Goal: Transaction & Acquisition: Purchase product/service

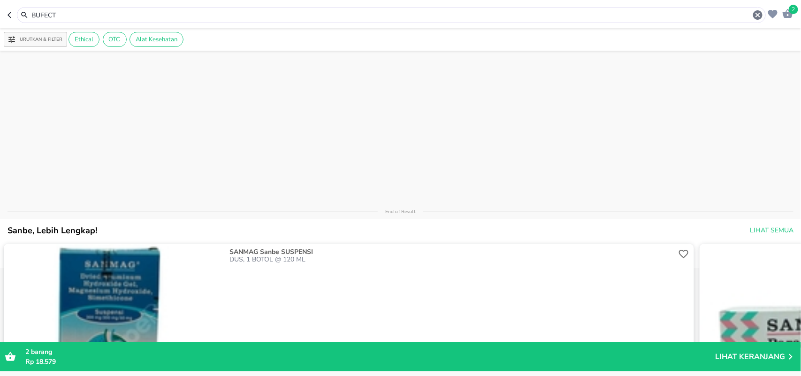
scroll to position [461, 0]
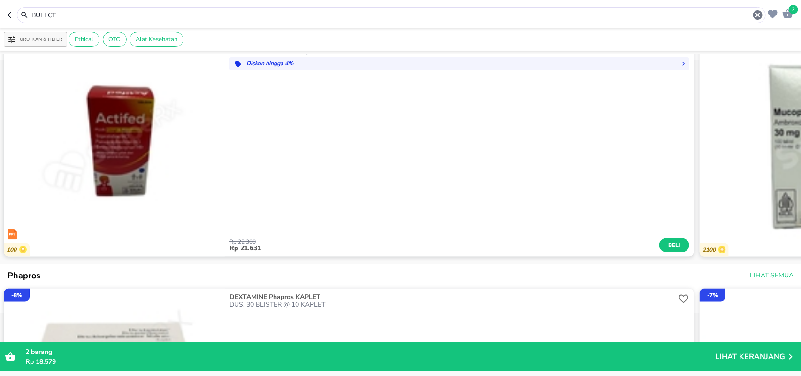
drag, startPoint x: 105, startPoint y: 17, endPoint x: 20, endPoint y: 24, distance: 84.7
click at [20, 24] on header "2 BUFECT" at bounding box center [400, 14] width 801 height 28
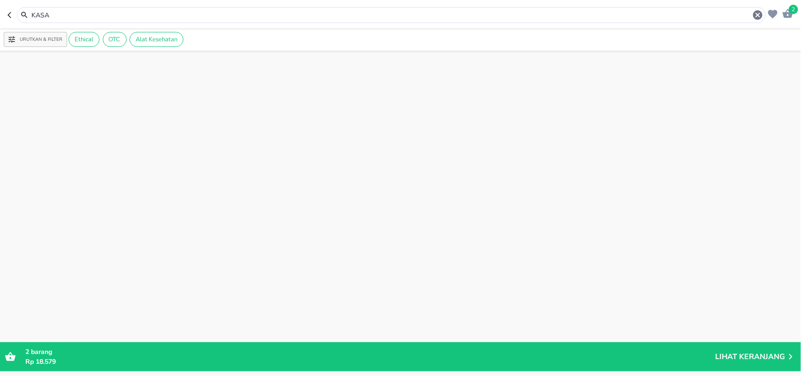
scroll to position [1672, 0]
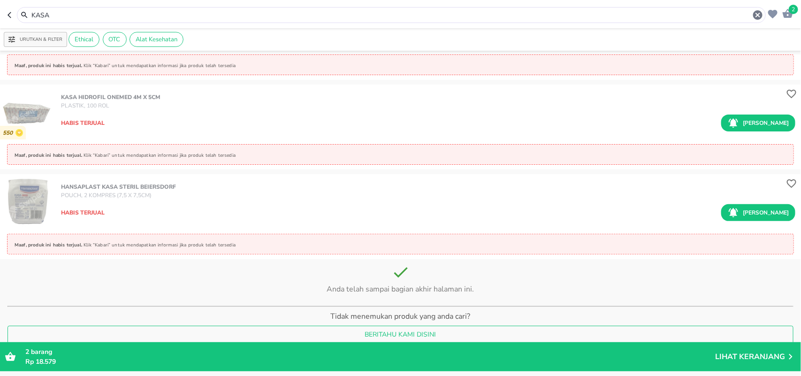
click at [62, 15] on input "KASA" at bounding box center [392, 15] width 722 height 10
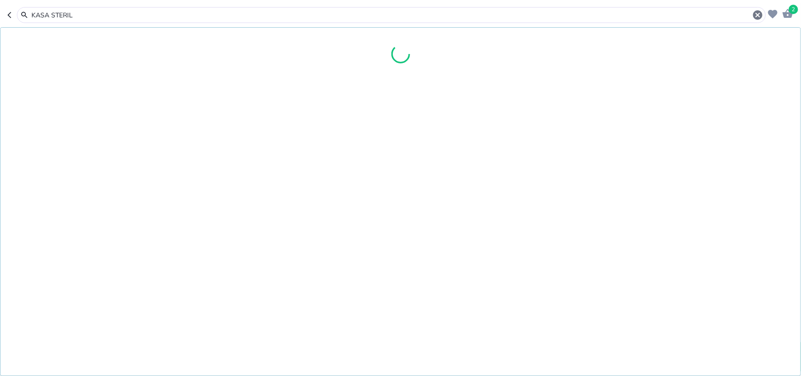
type input "KASA STERIL"
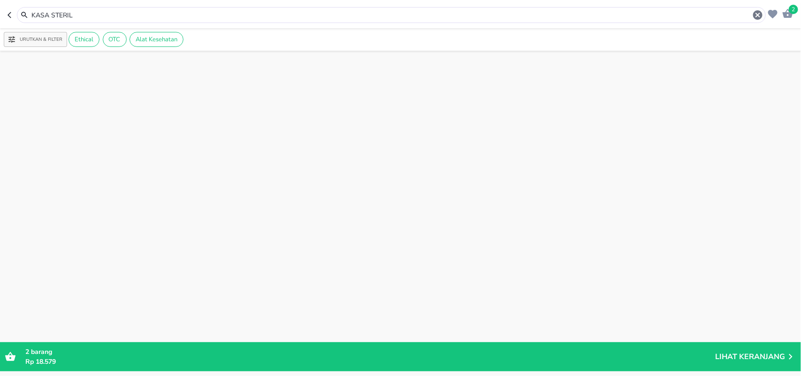
scroll to position [1970, 0]
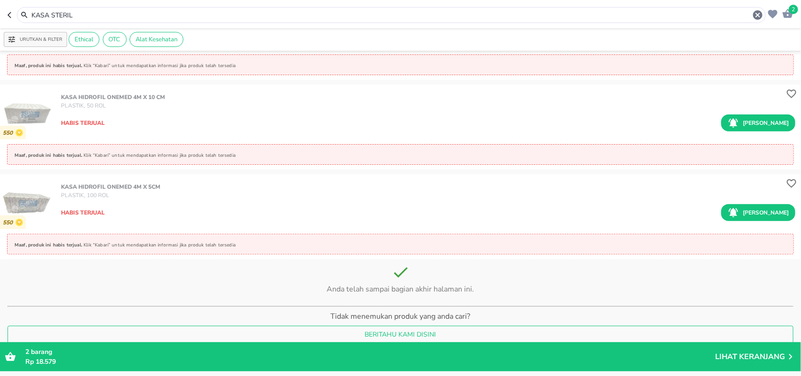
click at [318, 315] on p "Tidak menemukan produk yang anda cari?" at bounding box center [401, 318] width 786 height 15
click at [82, 13] on input "KASA STERIL" at bounding box center [392, 15] width 722 height 10
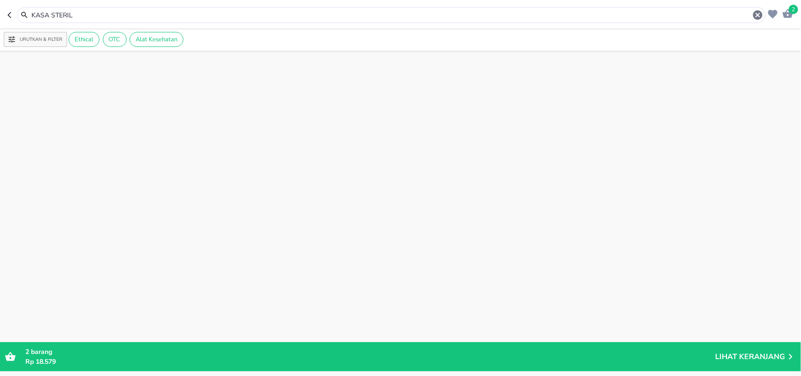
scroll to position [0, 0]
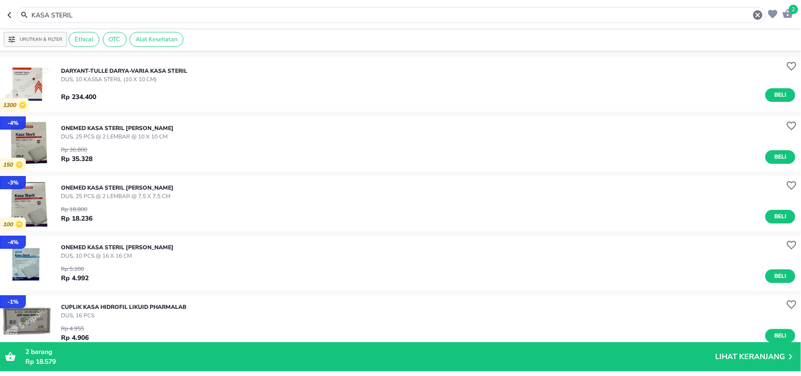
click at [19, 258] on img "button" at bounding box center [27, 263] width 55 height 55
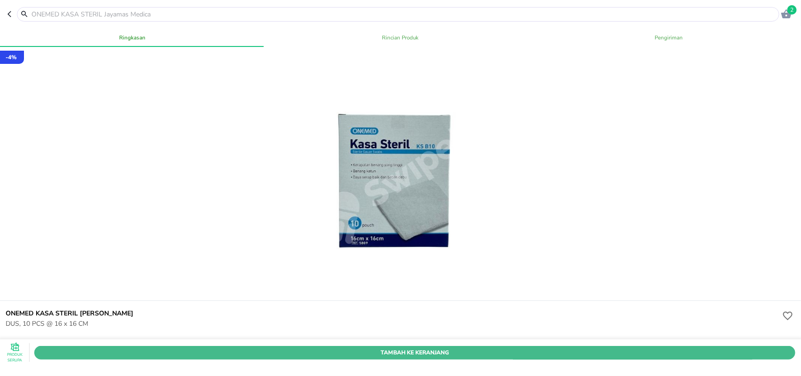
click at [160, 347] on span "Tambah Ke Keranjang" at bounding box center [414, 352] width 747 height 10
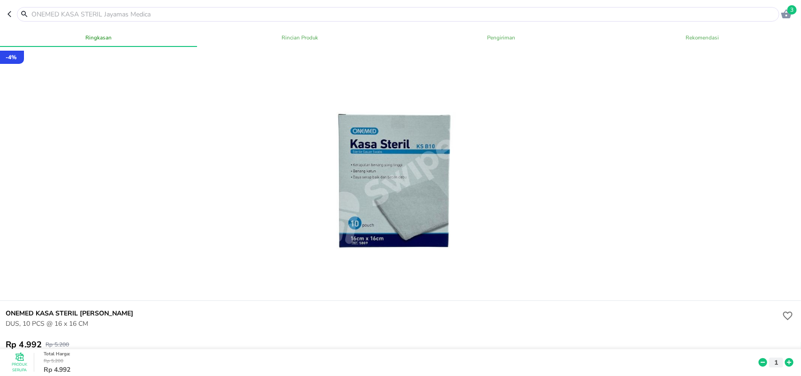
click at [358, 10] on input "text" at bounding box center [404, 14] width 747 height 10
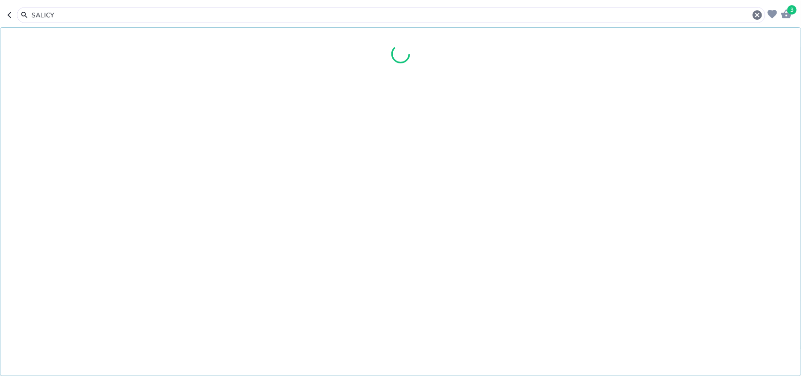
type input "SALICYL"
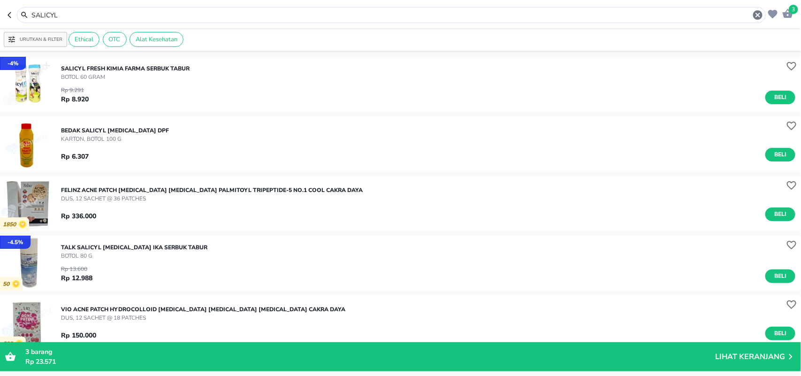
click at [115, 17] on input "SALICYL" at bounding box center [392, 15] width 722 height 10
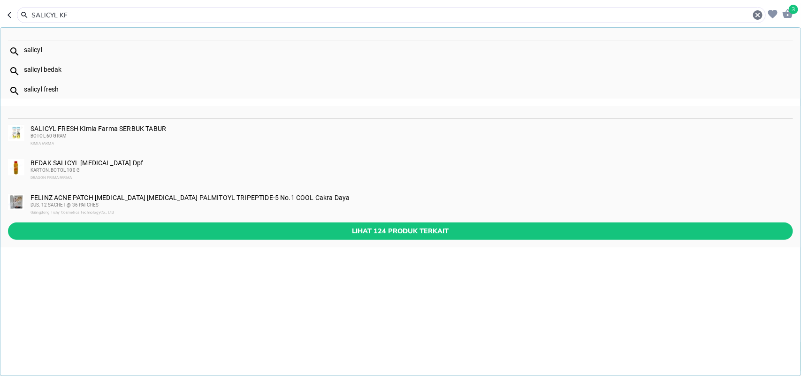
type input "SALICYL KF"
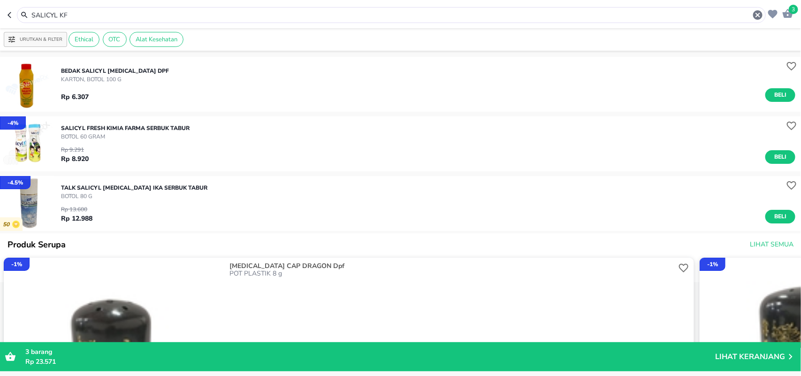
click at [24, 140] on img "button" at bounding box center [27, 143] width 55 height 55
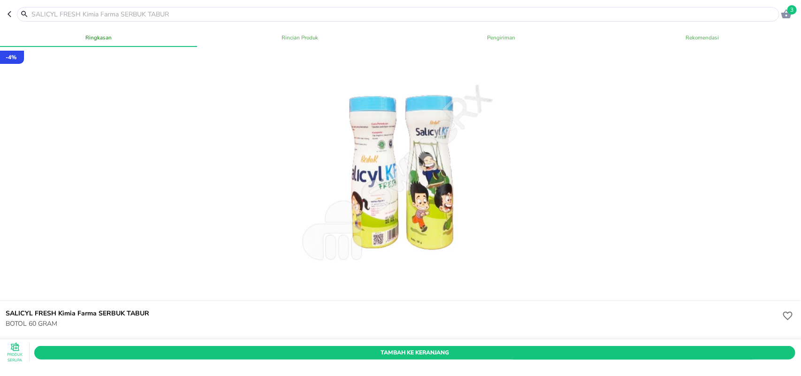
click at [6, 12] on header "3" at bounding box center [400, 14] width 801 height 28
click at [15, 11] on icon "button" at bounding box center [12, 14] width 8 height 8
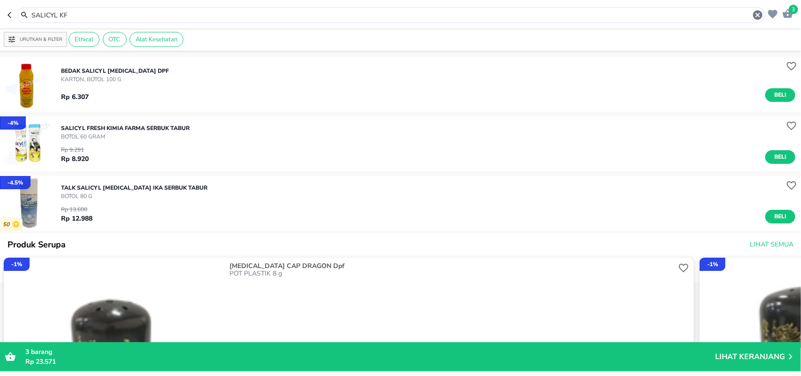
click at [41, 206] on img "button" at bounding box center [27, 203] width 55 height 55
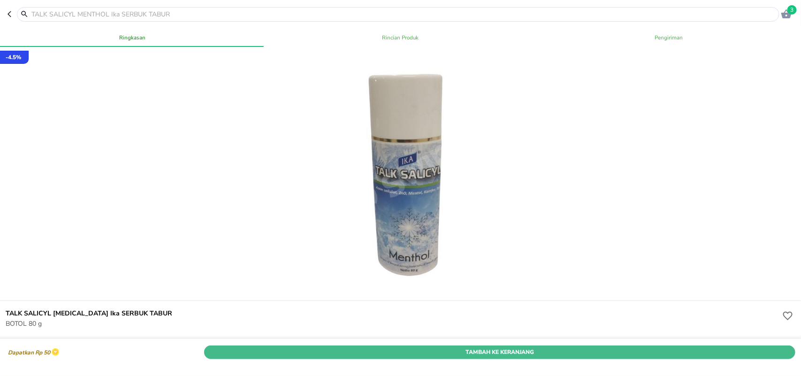
click at [242, 347] on span "Tambah Ke Keranjang" at bounding box center [499, 352] width 577 height 10
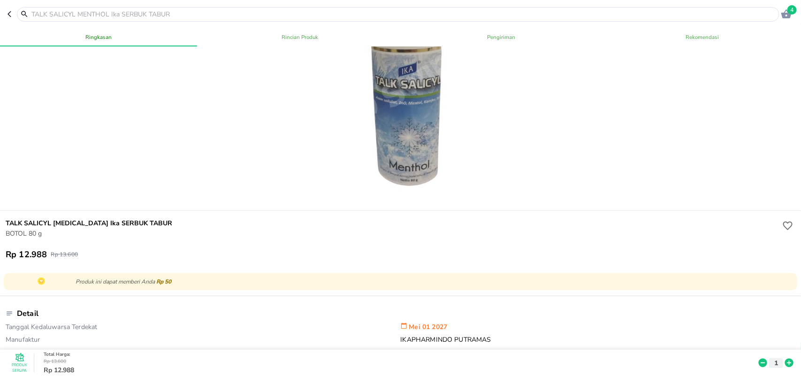
scroll to position [107, 0]
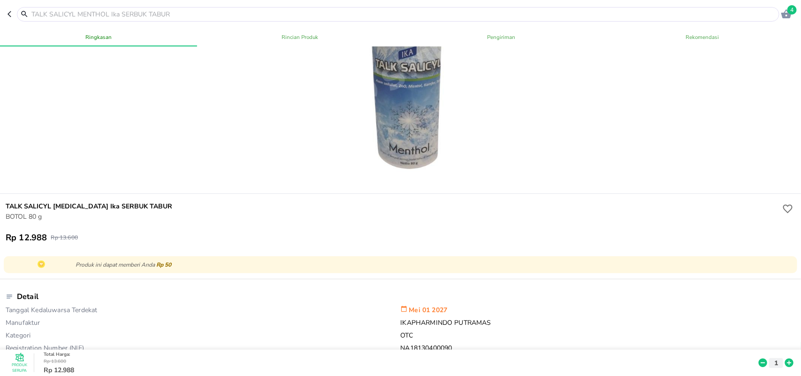
click at [174, 15] on input "text" at bounding box center [404, 14] width 747 height 10
type input "ALCO"
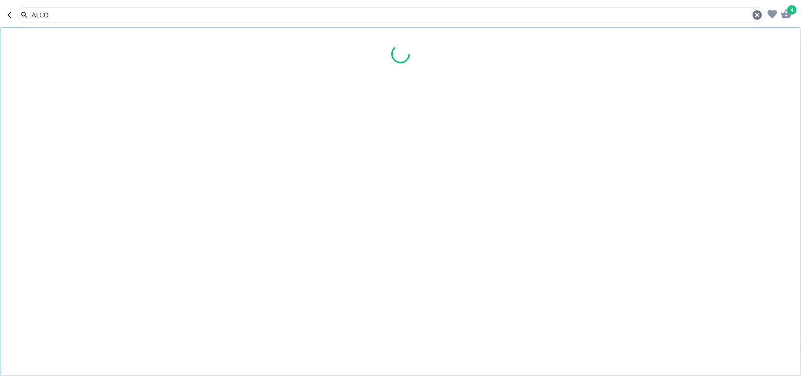
type input "ALCO"
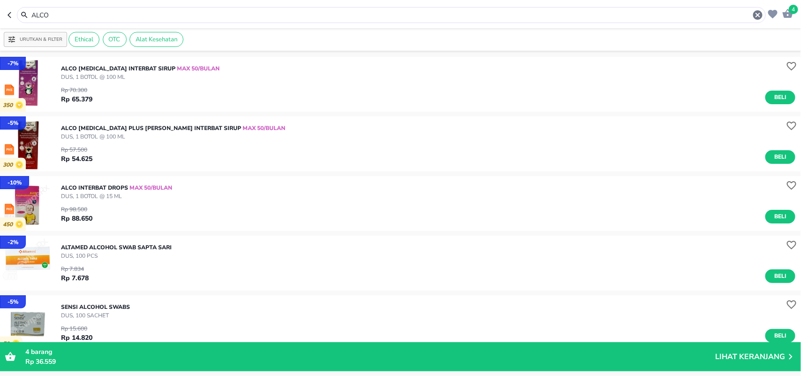
click at [28, 148] on img "button" at bounding box center [27, 143] width 55 height 55
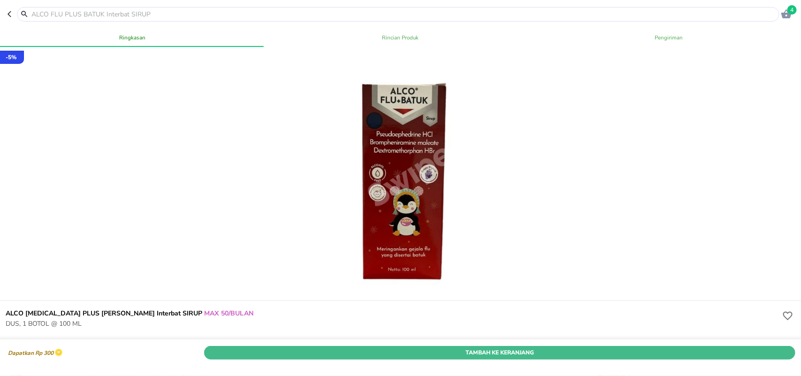
click at [250, 347] on span "Tambah Ke Keranjang" at bounding box center [499, 352] width 577 height 10
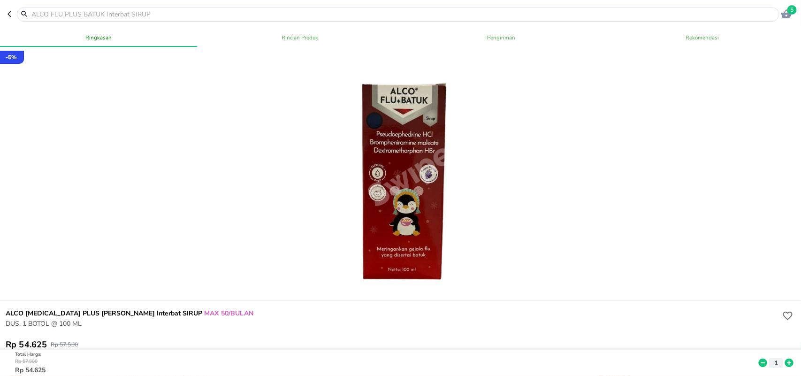
click at [210, 15] on input "text" at bounding box center [404, 14] width 747 height 10
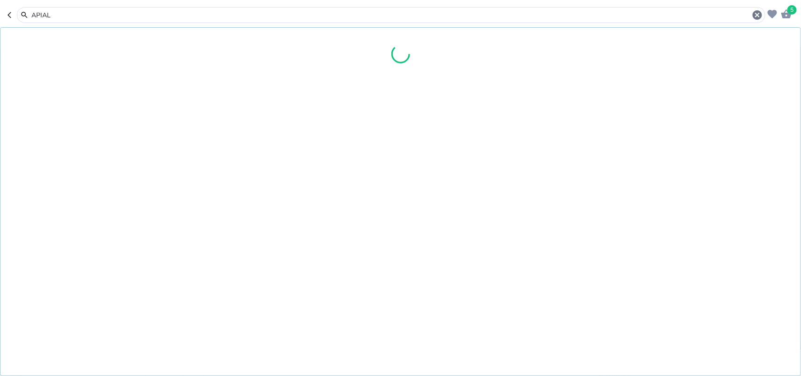
type input "APIALY"
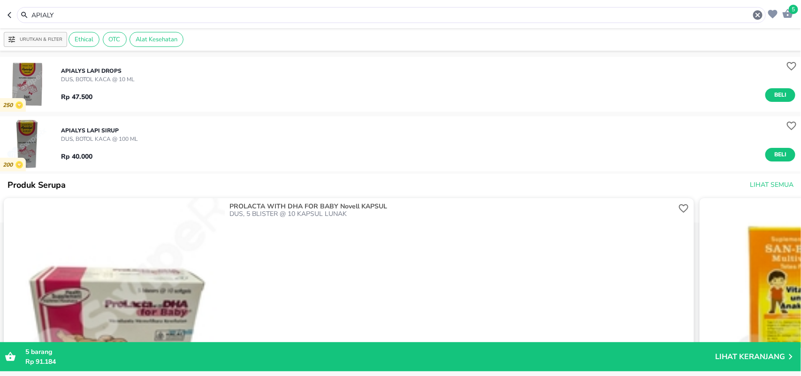
click at [162, 13] on input "APIALY" at bounding box center [392, 15] width 722 height 10
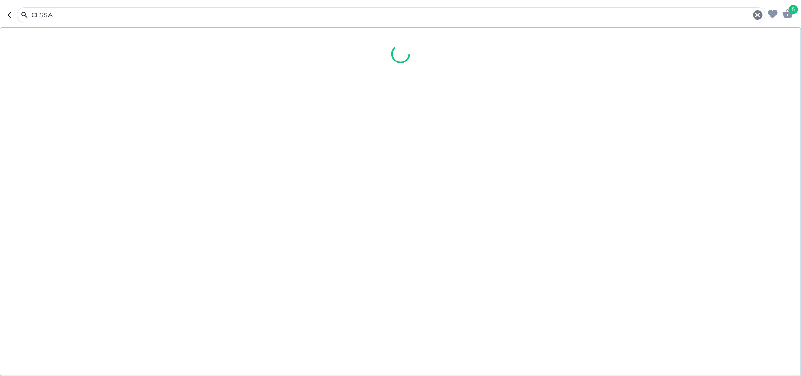
type input "CESSA"
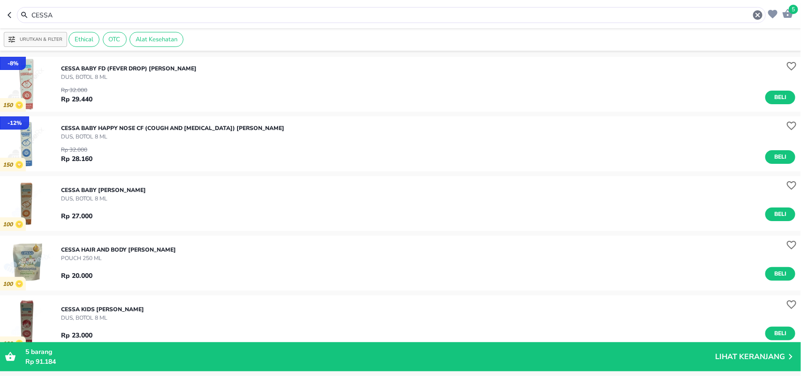
click at [23, 132] on img "button" at bounding box center [27, 143] width 55 height 55
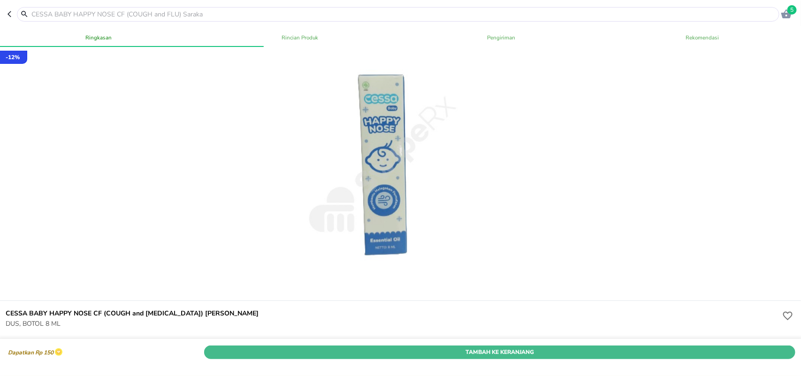
click at [257, 347] on span "Tambah Ke Keranjang" at bounding box center [499, 352] width 577 height 10
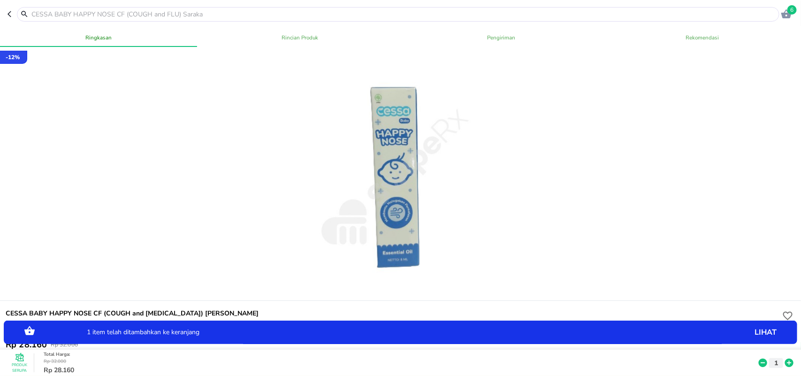
scroll to position [254, 0]
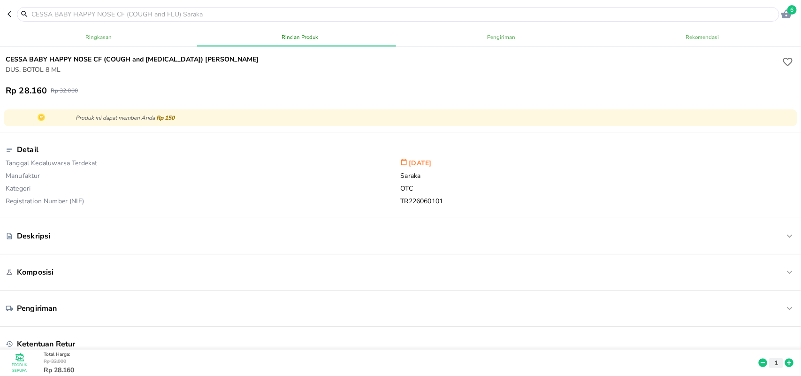
click at [233, 14] on input "text" at bounding box center [404, 14] width 747 height 10
type input "DETTOL"
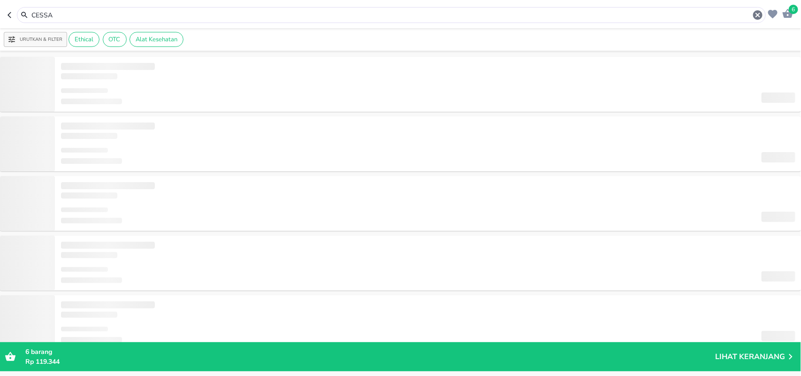
type input "DETTOL"
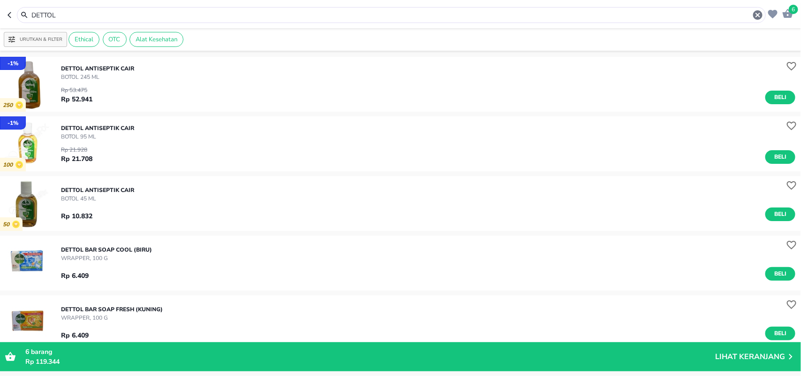
click at [29, 205] on img "button" at bounding box center [27, 203] width 55 height 55
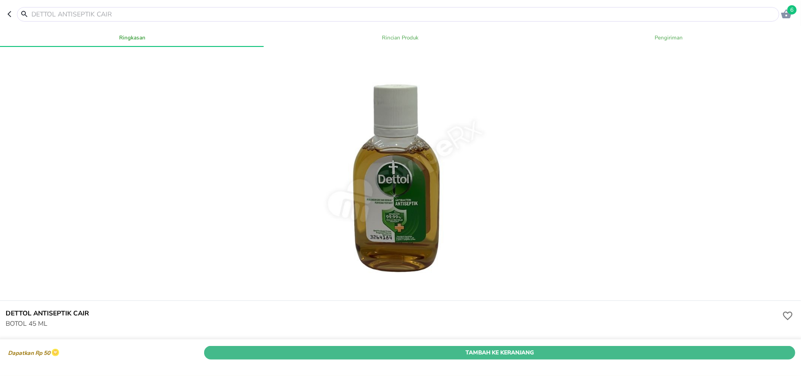
click at [245, 347] on span "Tambah Ke Keranjang" at bounding box center [499, 352] width 577 height 10
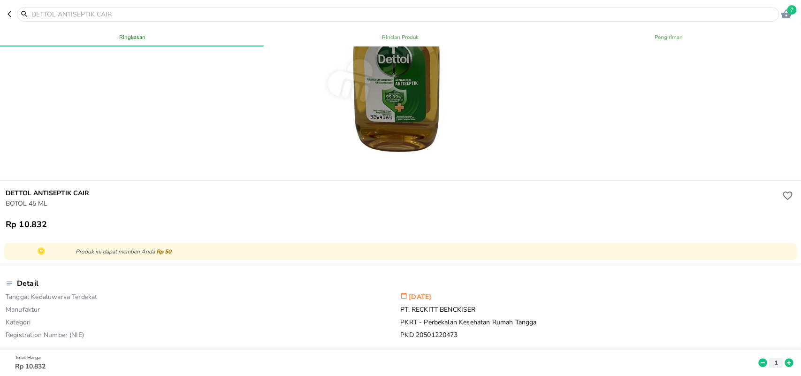
scroll to position [127, 0]
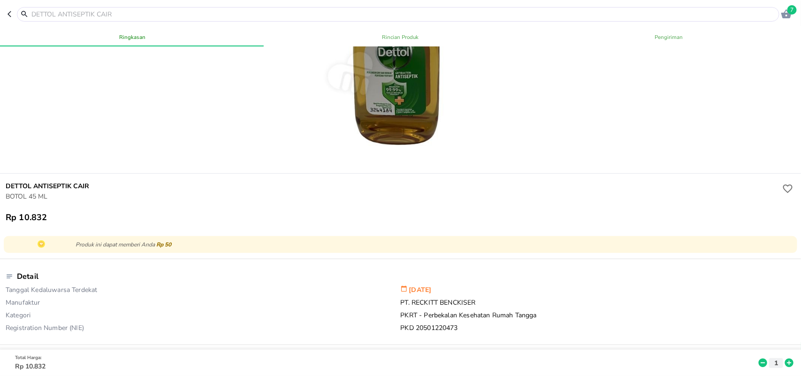
click at [155, 11] on input "text" at bounding box center [404, 14] width 747 height 10
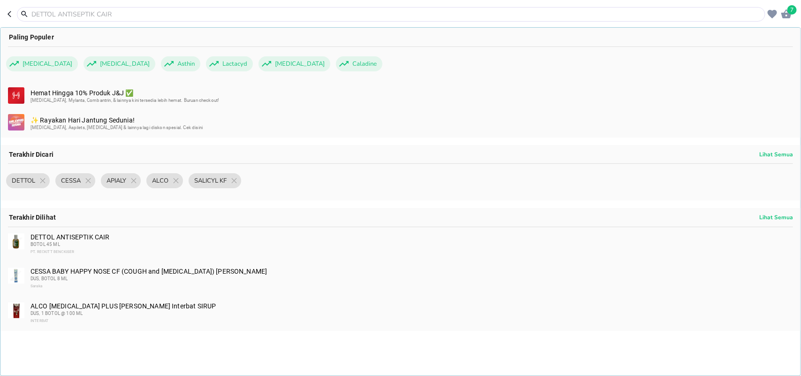
drag, startPoint x: 228, startPoint y: 6, endPoint x: 223, endPoint y: 11, distance: 6.6
click at [223, 11] on header "7 Paling Populer [MEDICAL_DATA] [MEDICAL_DATA] Asthin Lactacyd [MEDICAL_DATA] C…" at bounding box center [400, 14] width 801 height 28
click at [223, 11] on input "text" at bounding box center [397, 14] width 733 height 10
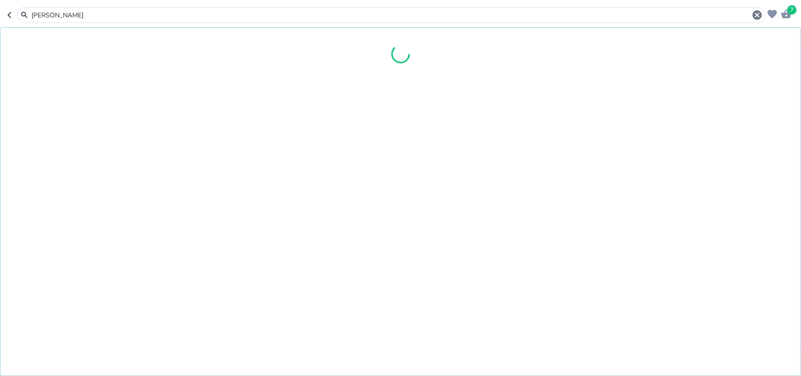
type input "TRANS"
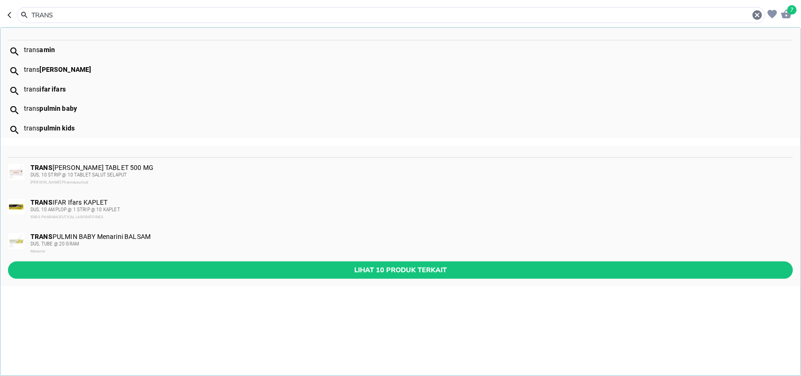
click at [102, 111] on div "trans pulmin baby" at bounding box center [408, 109] width 769 height 8
type input "transpulmin baby"
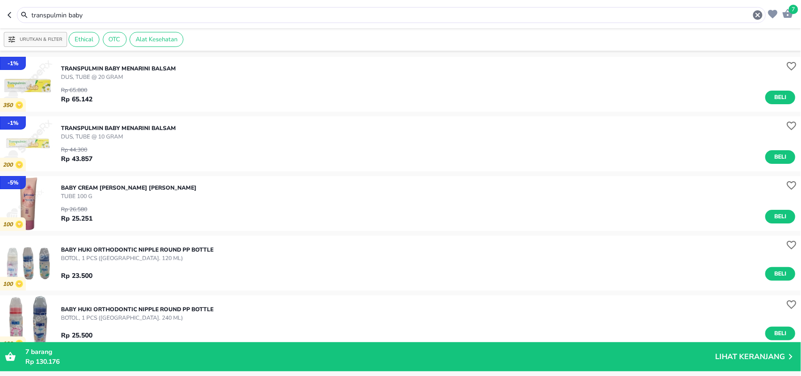
click at [27, 142] on img "button" at bounding box center [27, 143] width 55 height 55
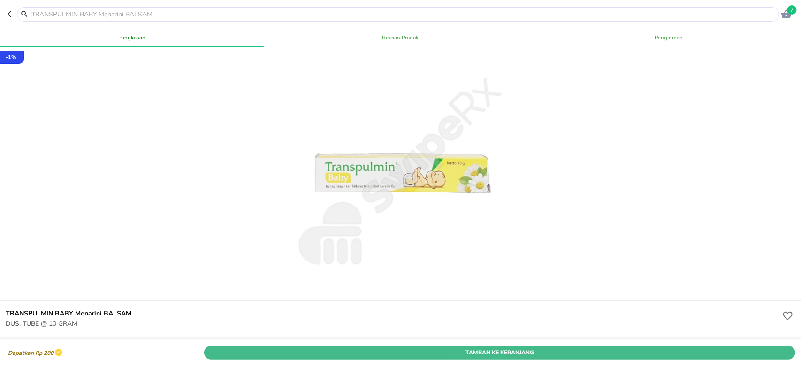
click at [264, 347] on span "Tambah Ke Keranjang" at bounding box center [499, 352] width 577 height 10
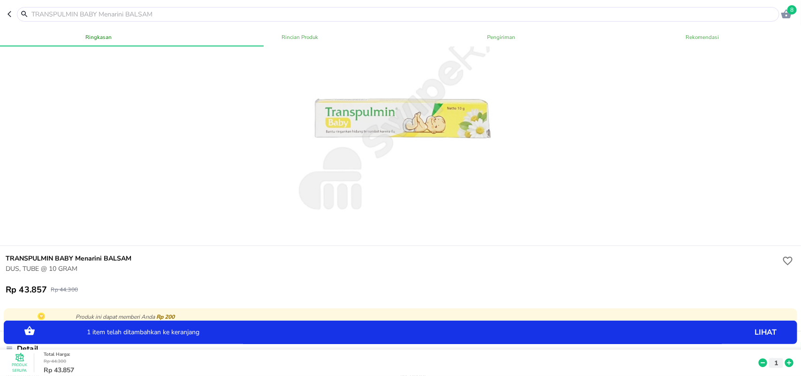
scroll to position [59, 0]
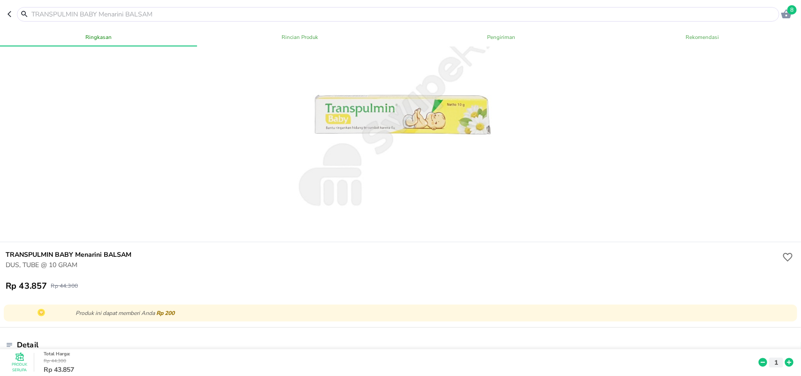
click at [217, 12] on input "text" at bounding box center [404, 14] width 747 height 10
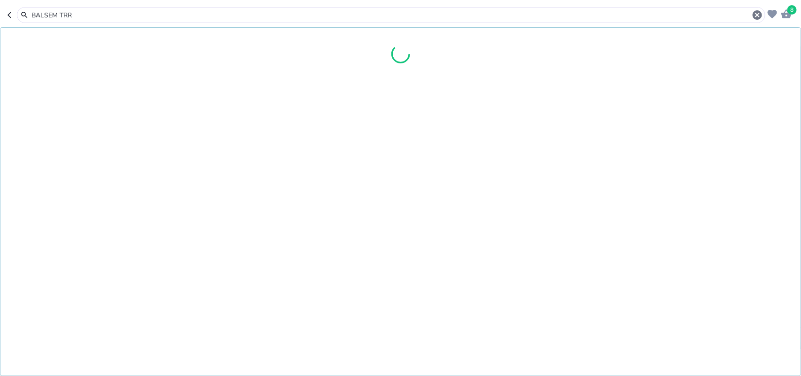
type input "BALSEM TR"
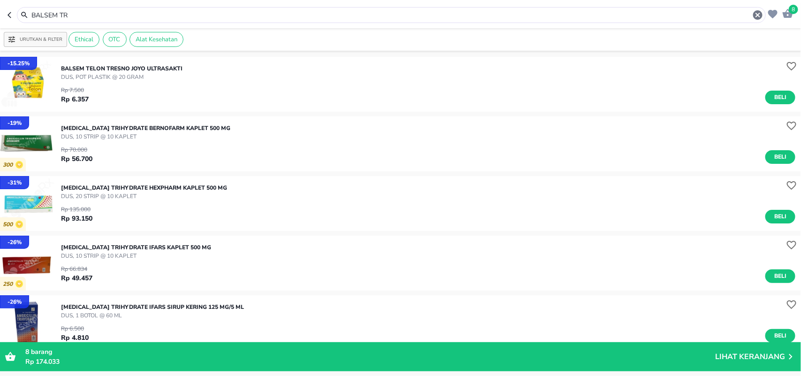
click at [41, 97] on img "button" at bounding box center [27, 84] width 55 height 55
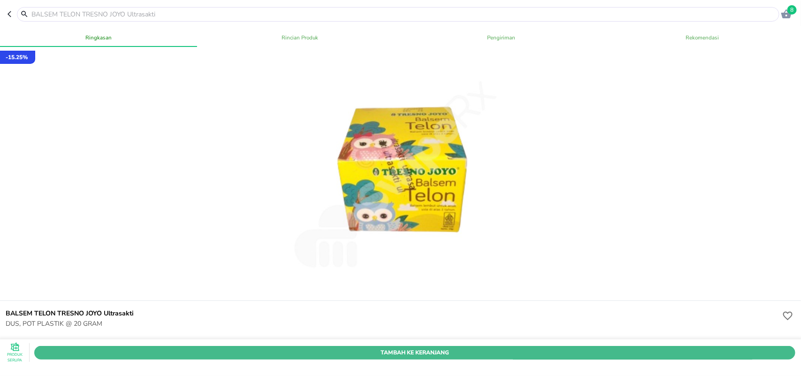
click at [298, 345] on button "Tambah Ke Keranjang" at bounding box center [414, 352] width 761 height 14
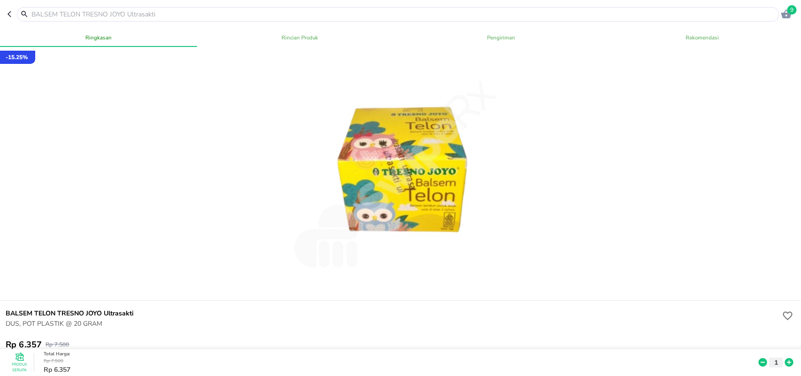
click at [253, 8] on div at bounding box center [398, 14] width 763 height 15
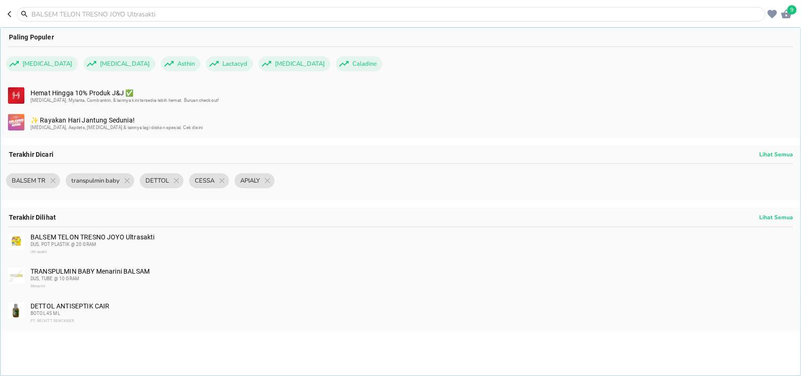
click at [243, 14] on input "text" at bounding box center [397, 14] width 733 height 10
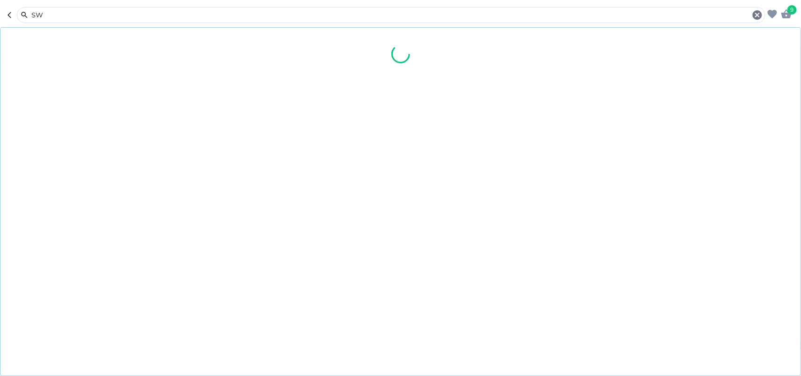
type input "S"
type input "MICROL"
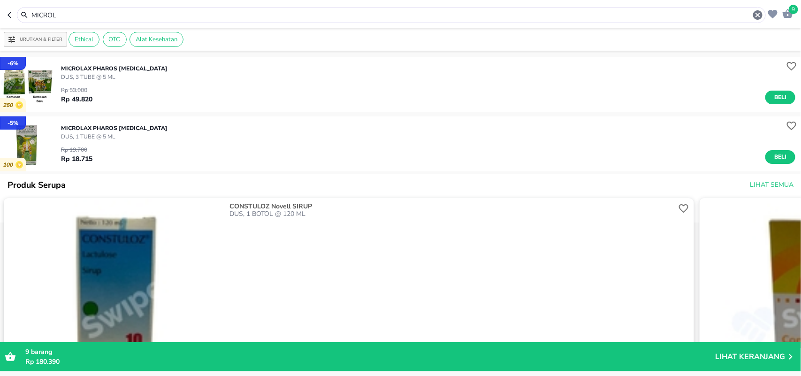
click at [40, 151] on img "button" at bounding box center [27, 143] width 55 height 55
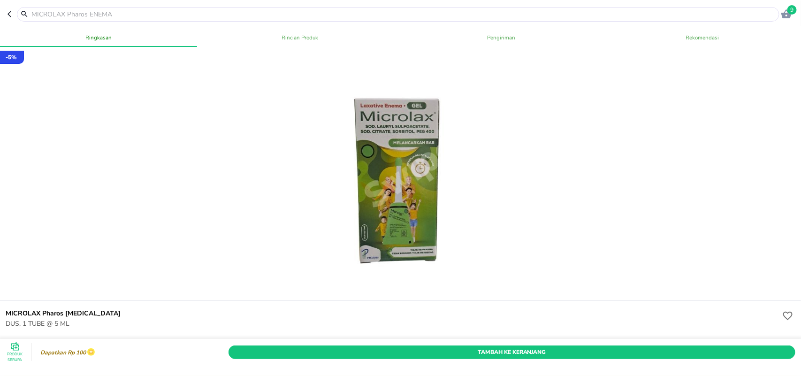
scroll to position [137, 0]
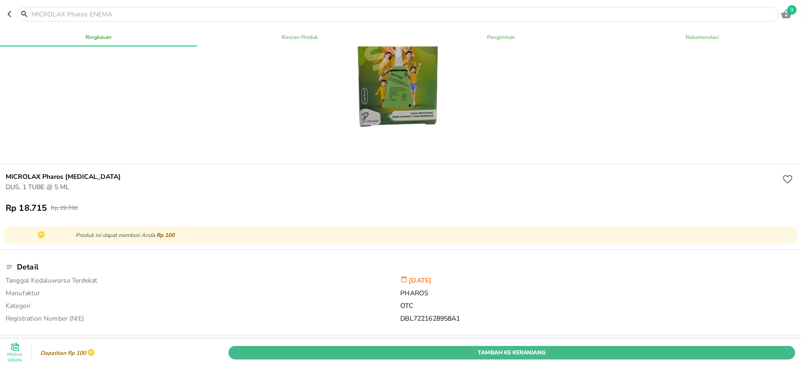
click at [238, 347] on span "Tambah Ke Keranjang" at bounding box center [512, 352] width 553 height 10
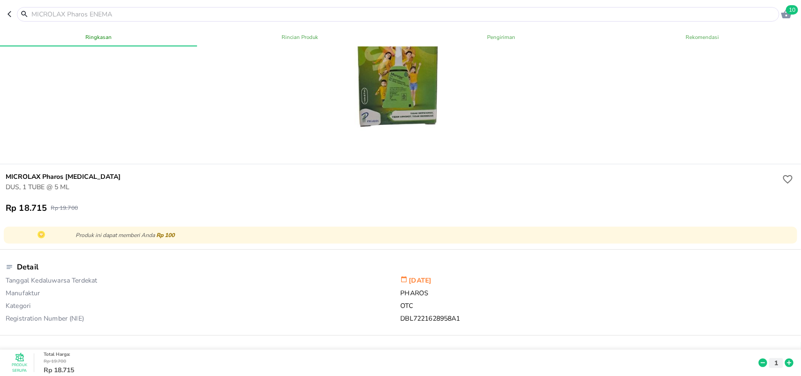
click at [135, 17] on input "text" at bounding box center [404, 14] width 747 height 10
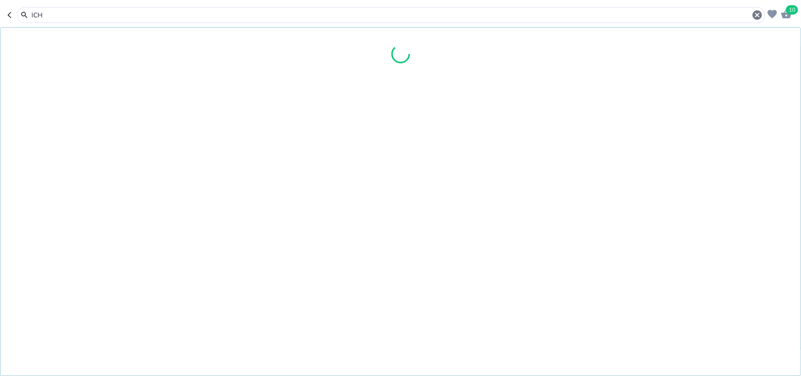
type input "ICHT"
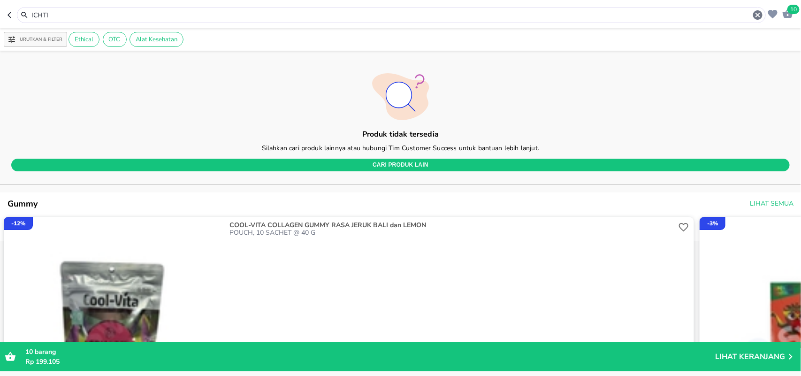
click at [88, 12] on input "ICHTI" at bounding box center [392, 15] width 722 height 10
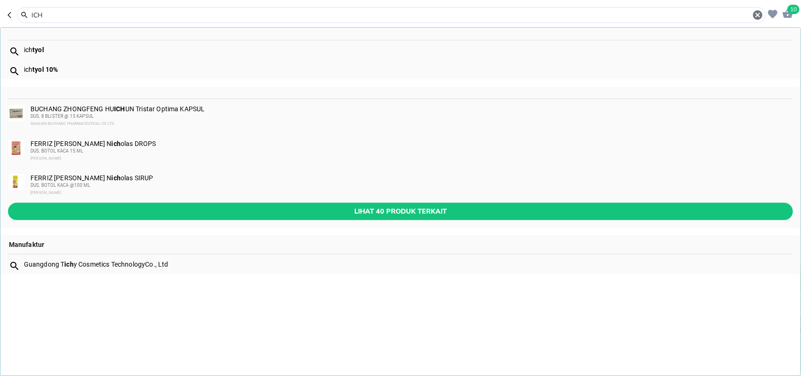
click at [33, 54] on div "ich tyol" at bounding box center [400, 50] width 800 height 20
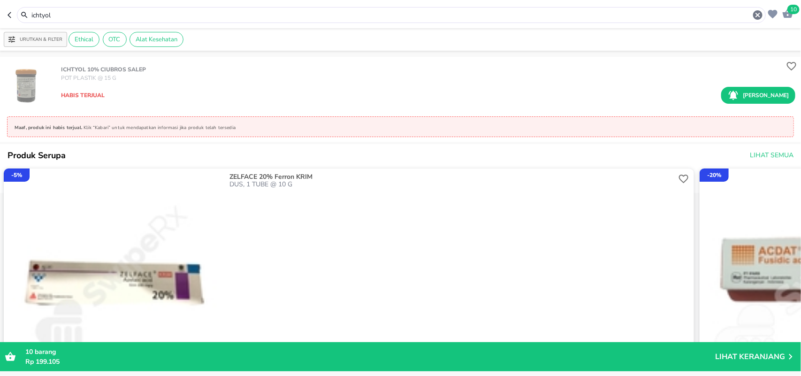
click at [250, 17] on input "ichtyol" at bounding box center [392, 15] width 722 height 10
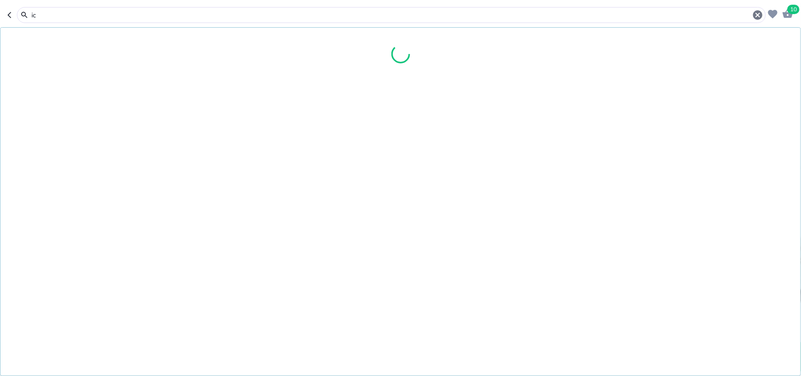
type input "i"
type input "EM K"
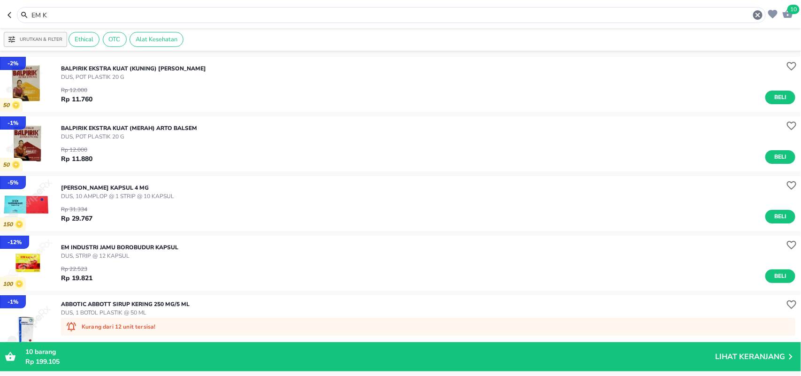
click at [31, 261] on img "button" at bounding box center [27, 263] width 55 height 55
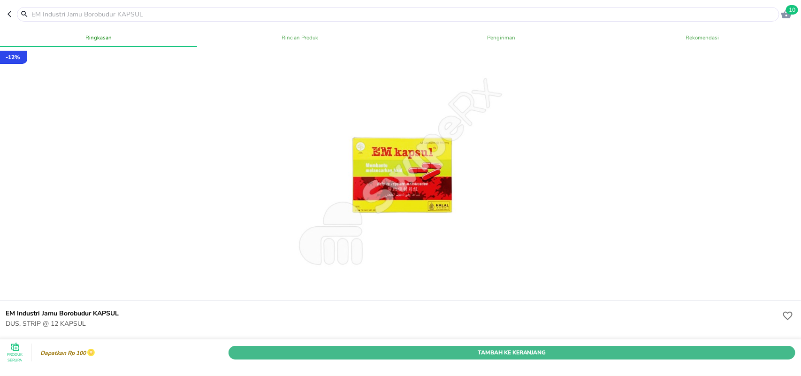
click at [241, 347] on span "Tambah Ke Keranjang" at bounding box center [512, 352] width 553 height 10
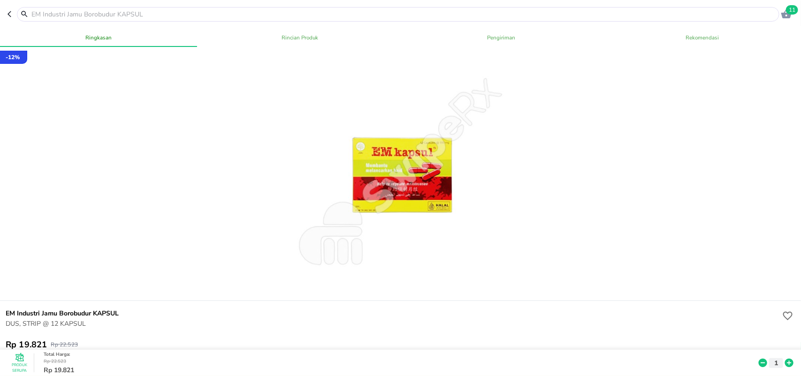
click at [166, 12] on input "text" at bounding box center [404, 14] width 747 height 10
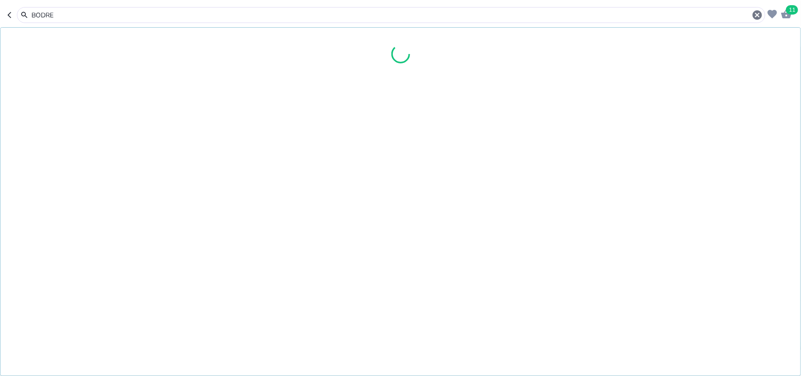
type input "BODREX"
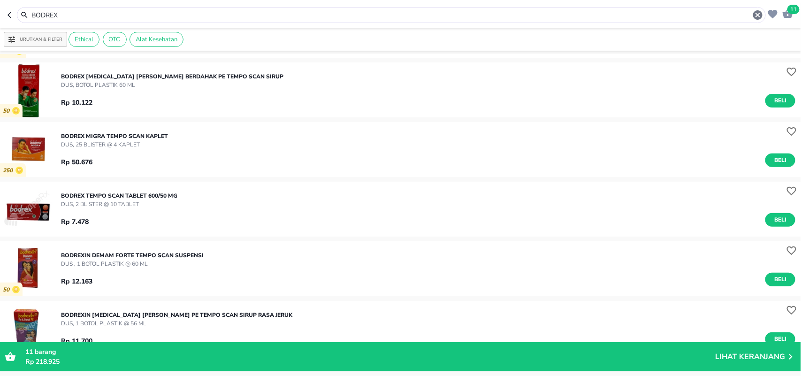
scroll to position [137, 0]
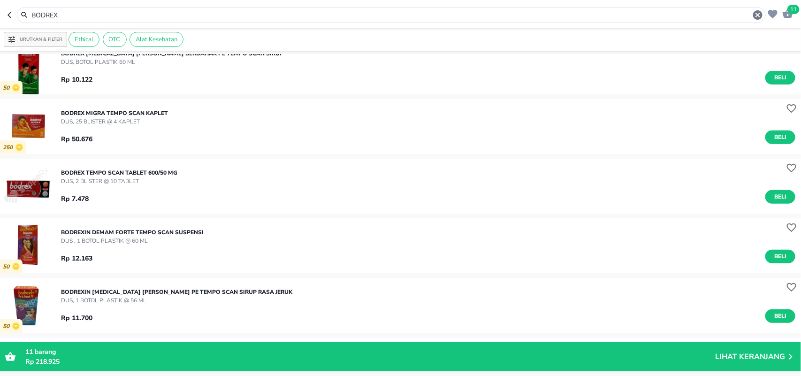
click at [32, 196] on img "button" at bounding box center [27, 186] width 55 height 55
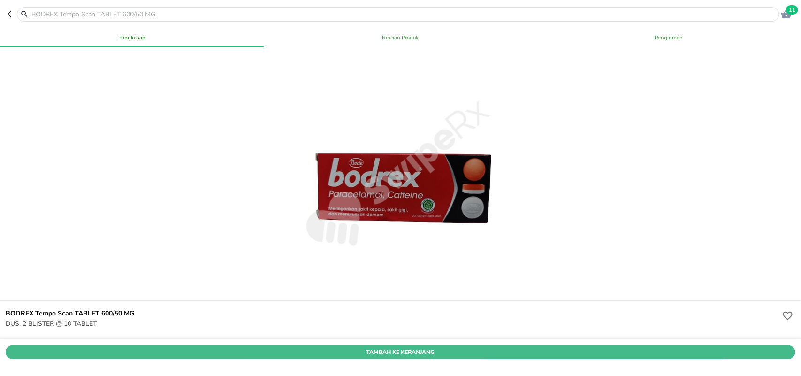
click at [127, 347] on span "Tambah Ke Keranjang" at bounding box center [401, 352] width 776 height 10
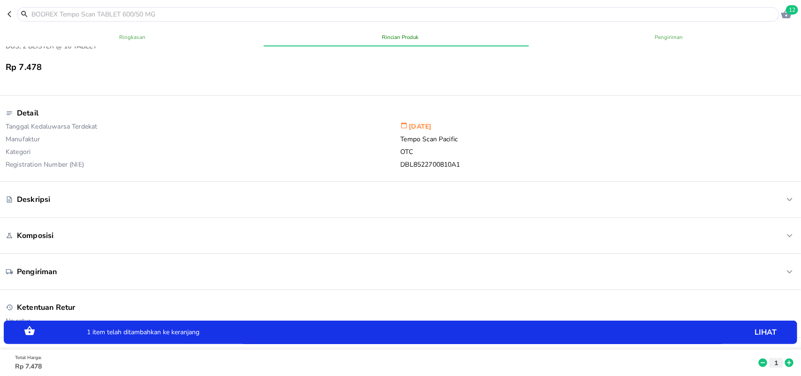
scroll to position [459, 0]
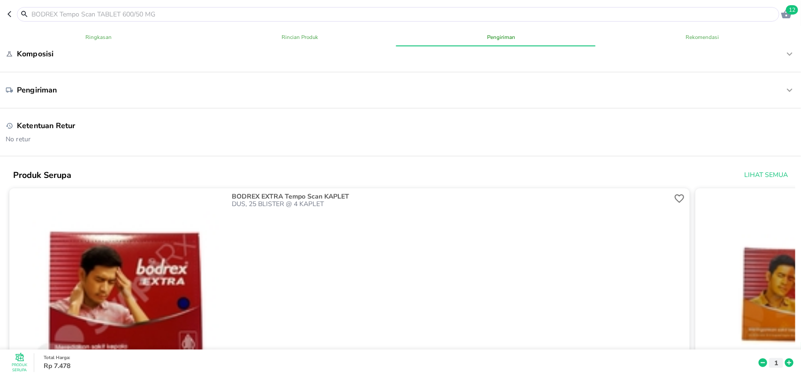
drag, startPoint x: 191, startPoint y: 8, endPoint x: 188, endPoint y: 14, distance: 6.7
click at [188, 14] on div at bounding box center [398, 14] width 763 height 15
click at [188, 14] on input "text" at bounding box center [404, 14] width 747 height 10
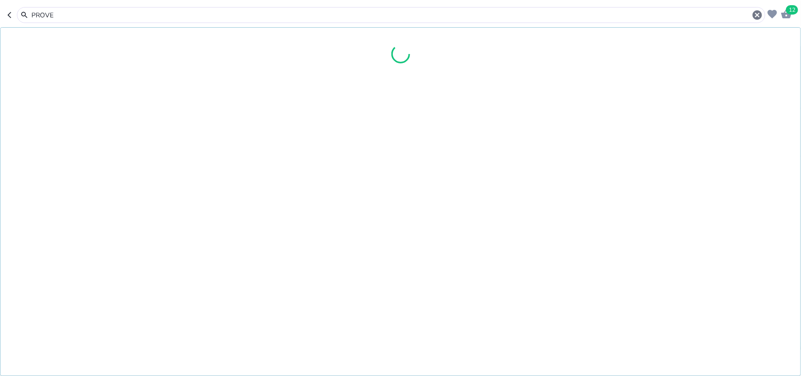
type input "PROVE D"
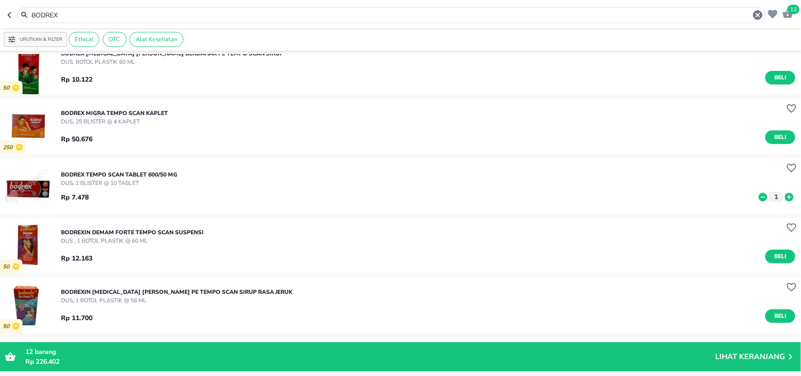
type input "PROVE D"
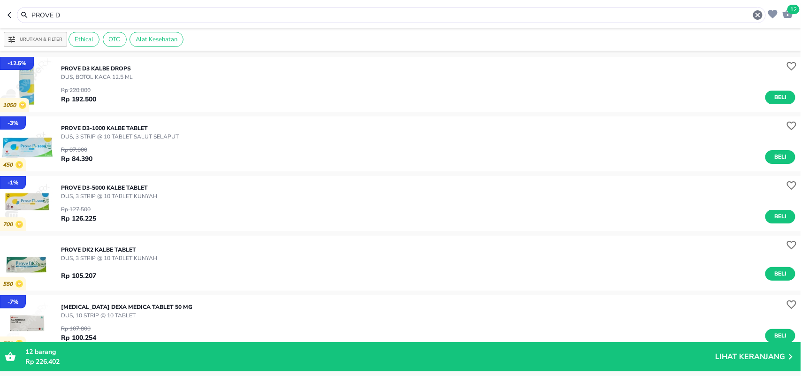
click at [41, 147] on img "button" at bounding box center [27, 143] width 55 height 55
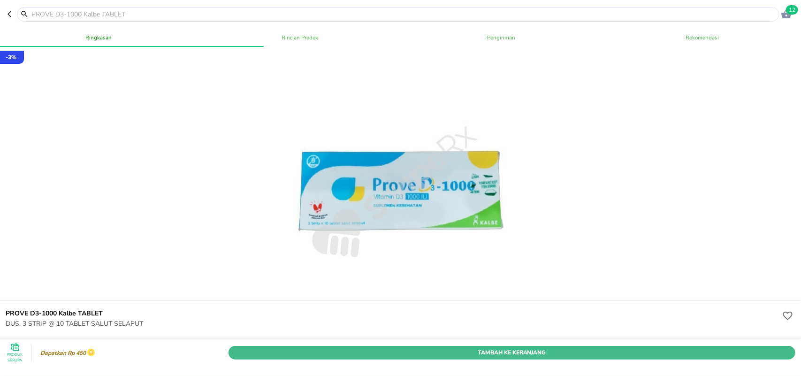
click at [249, 347] on span "Tambah Ke Keranjang" at bounding box center [512, 352] width 553 height 10
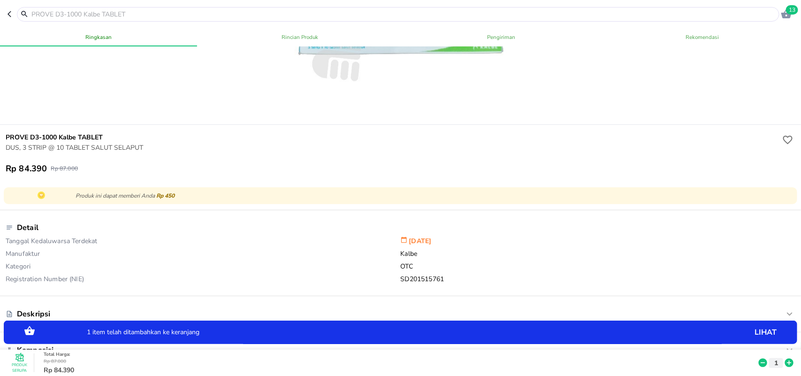
scroll to position [215, 0]
